Goal: Check status

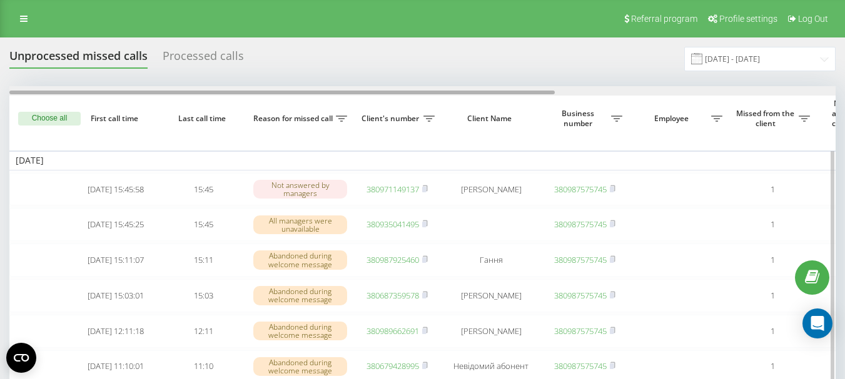
click at [574, 95] on div at bounding box center [422, 90] width 826 height 9
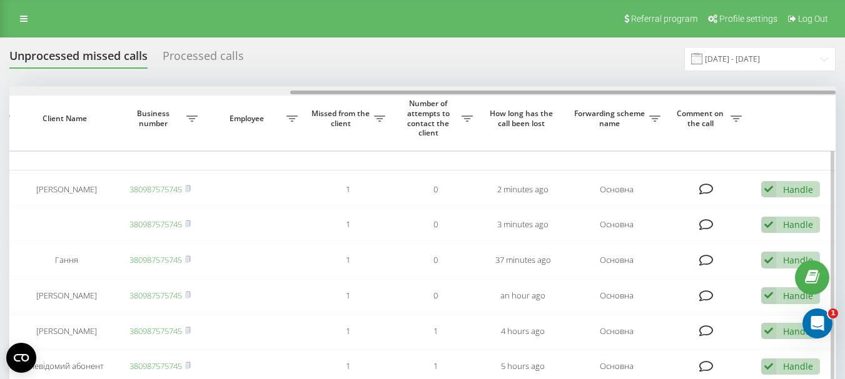
click at [279, 89] on div at bounding box center [422, 90] width 826 height 9
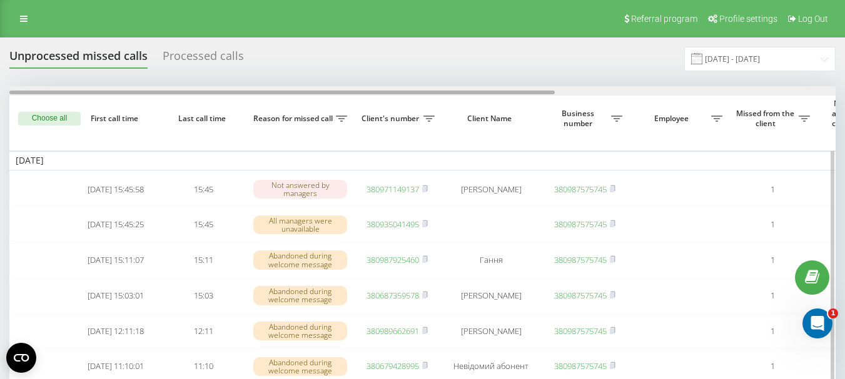
scroll to position [0, 425]
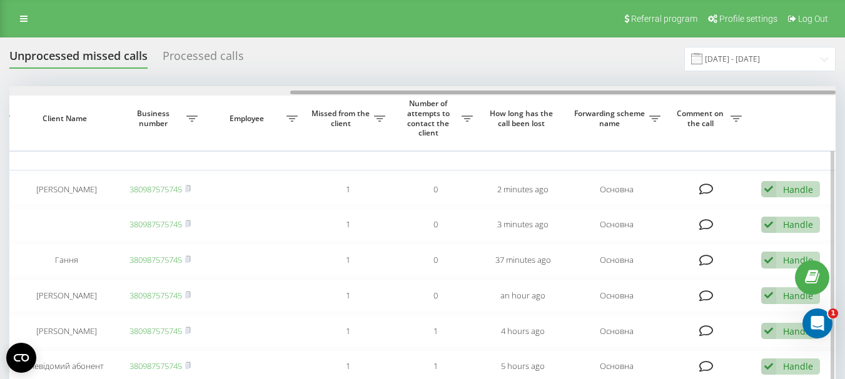
drag, startPoint x: 297, startPoint y: 90, endPoint x: 333, endPoint y: 91, distance: 36.3
click at [331, 91] on div at bounding box center [422, 90] width 826 height 9
click at [269, 92] on div at bounding box center [422, 90] width 826 height 9
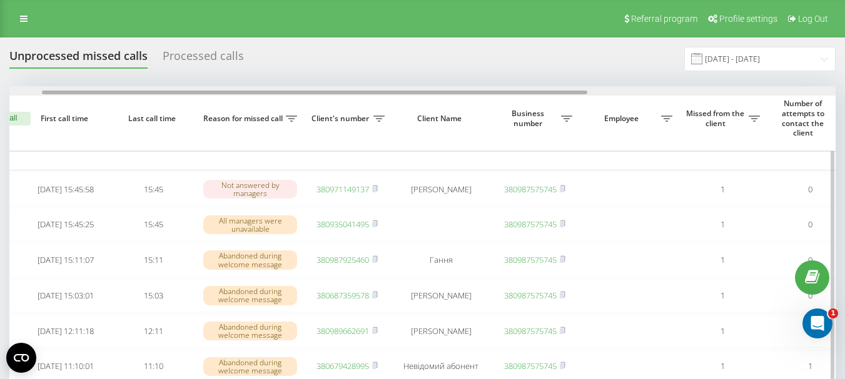
scroll to position [0, 61]
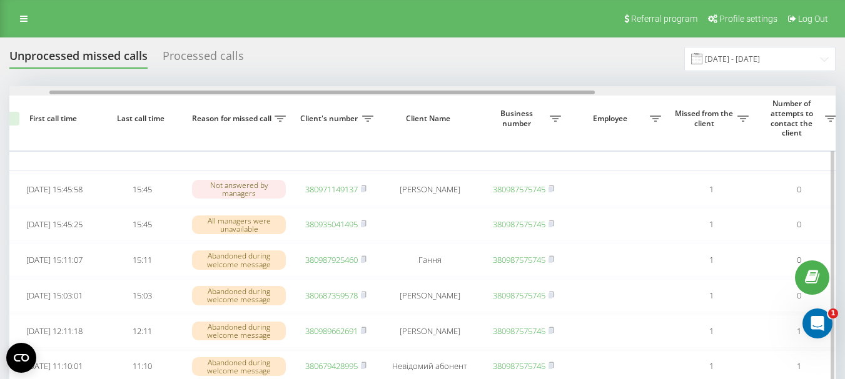
drag, startPoint x: 440, startPoint y: 94, endPoint x: 480, endPoint y: 94, distance: 40.6
click at [480, 94] on div at bounding box center [321, 93] width 545 height 4
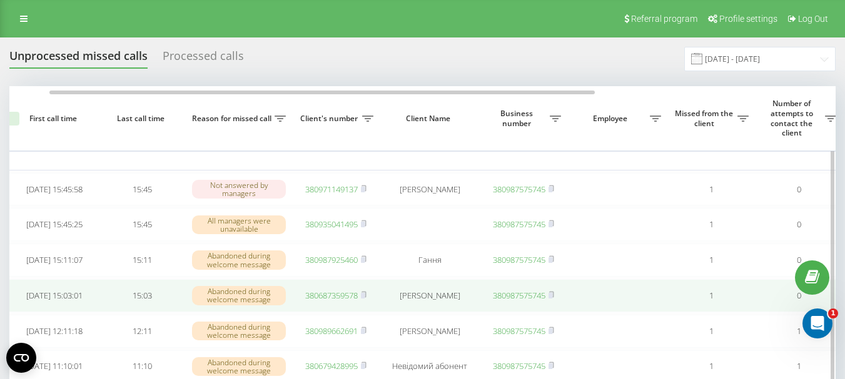
click at [343, 301] on link "380687359578" at bounding box center [331, 295] width 53 height 11
